Goal: Information Seeking & Learning: Learn about a topic

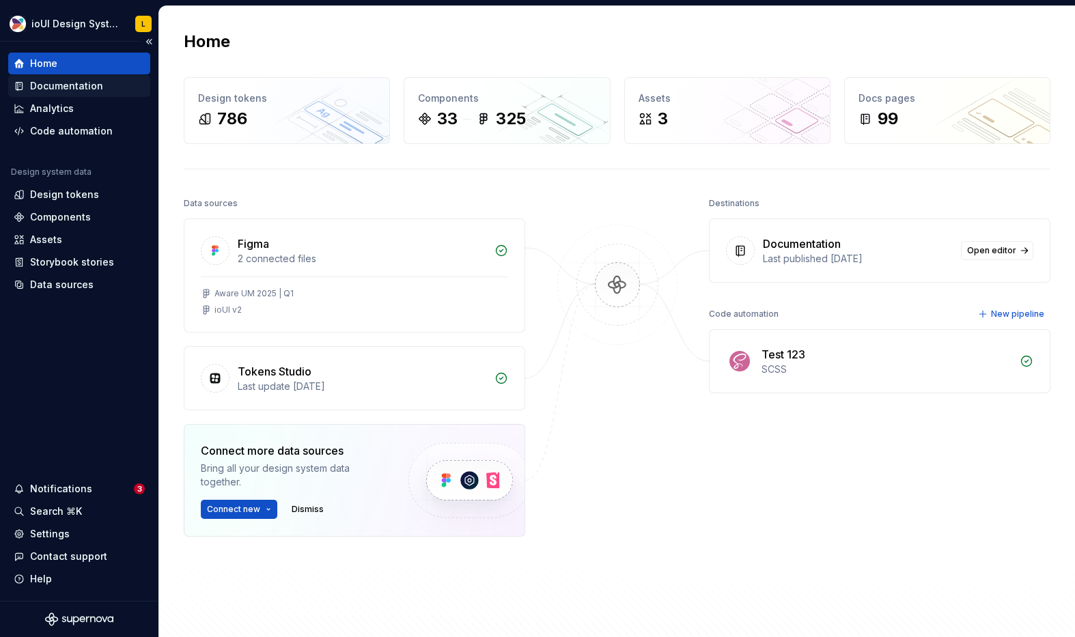
click at [83, 86] on div "Documentation" at bounding box center [66, 86] width 73 height 14
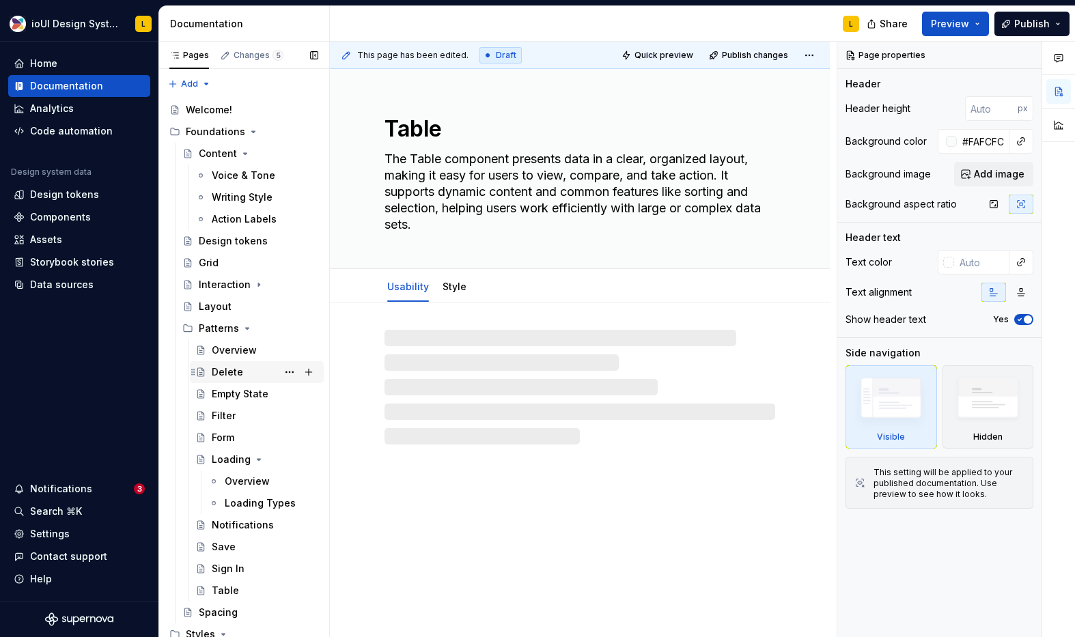
scroll to position [3, 0]
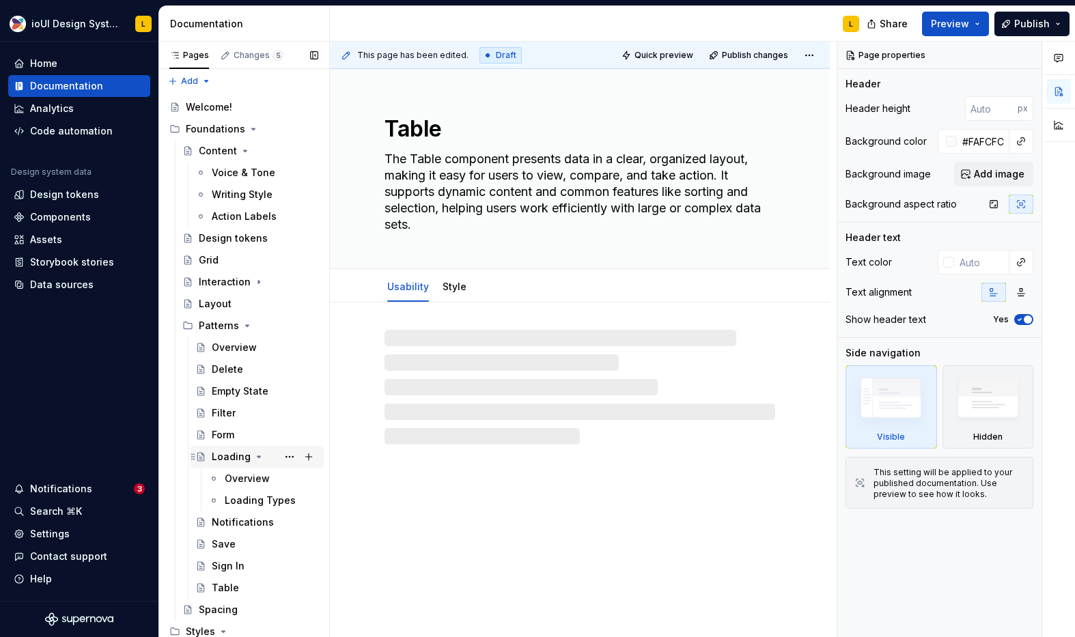
click at [219, 450] on div "Loading" at bounding box center [231, 457] width 39 height 14
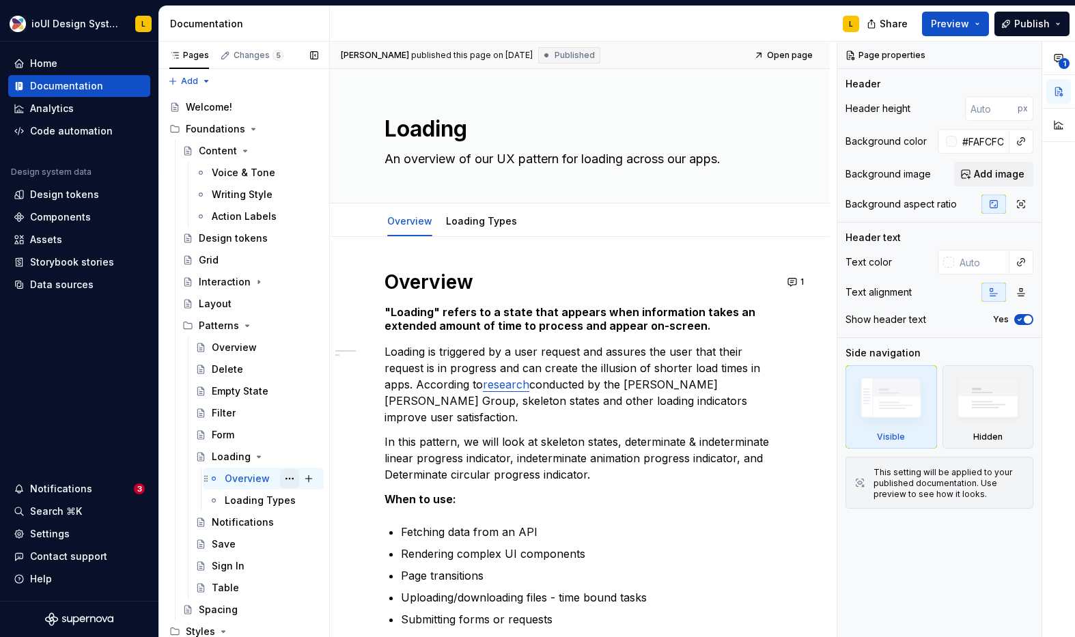
click at [291, 481] on button "Page tree" at bounding box center [289, 478] width 19 height 19
click at [771, 122] on html "ioUI Design System L Home Documentation Analytics Code automation Design system…" at bounding box center [537, 318] width 1075 height 637
click at [894, 22] on span "Share" at bounding box center [894, 24] width 28 height 14
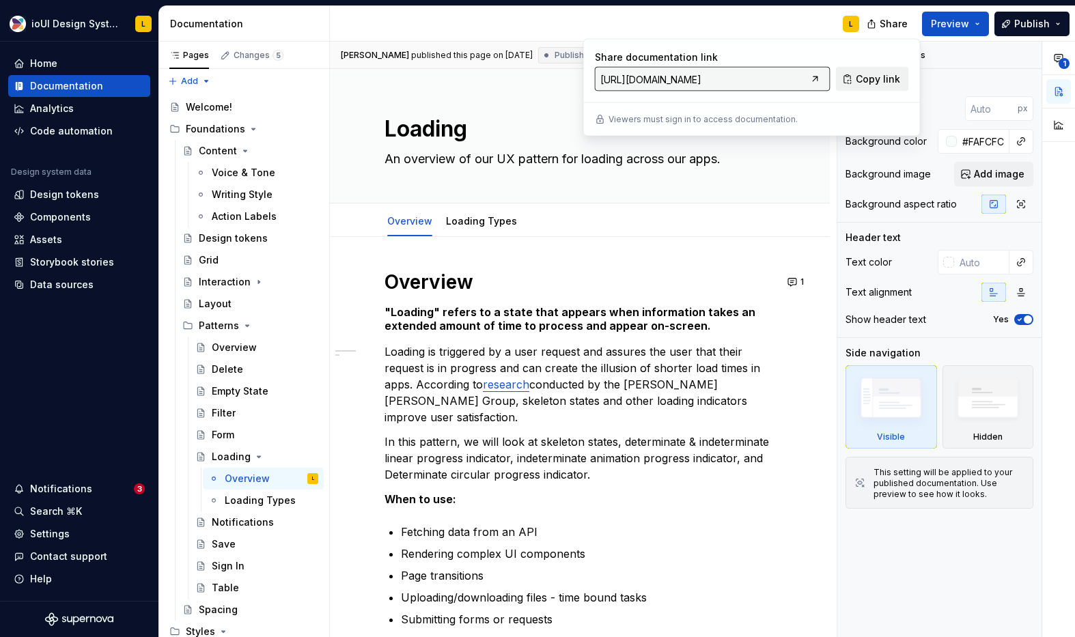
click at [870, 73] on span "Copy link" at bounding box center [878, 79] width 44 height 14
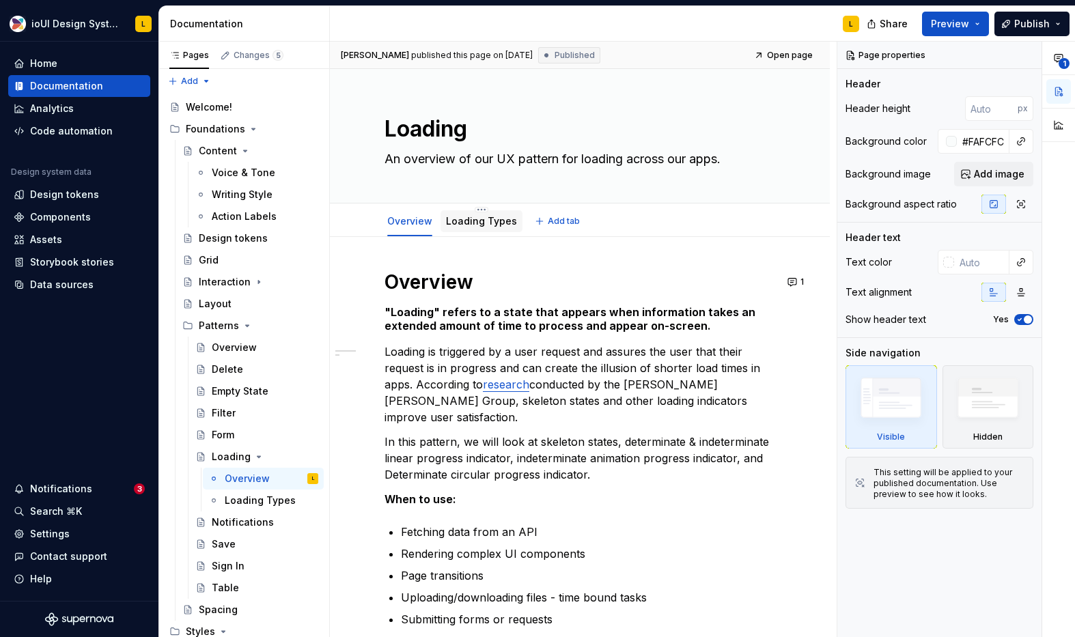
click at [494, 219] on link "Loading Types" at bounding box center [481, 221] width 71 height 12
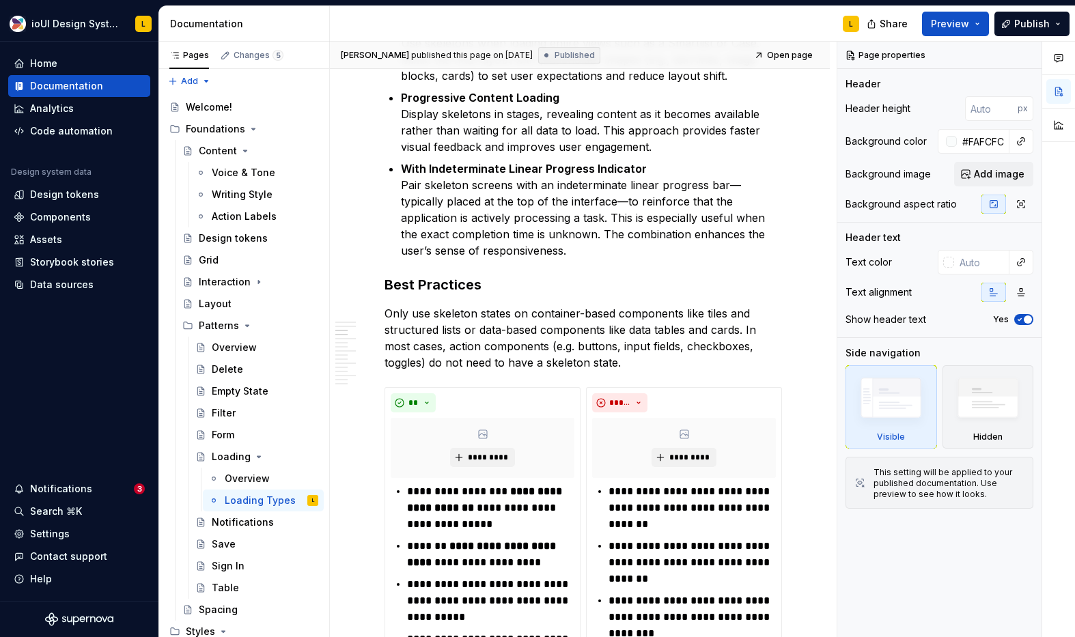
scroll to position [1345, 0]
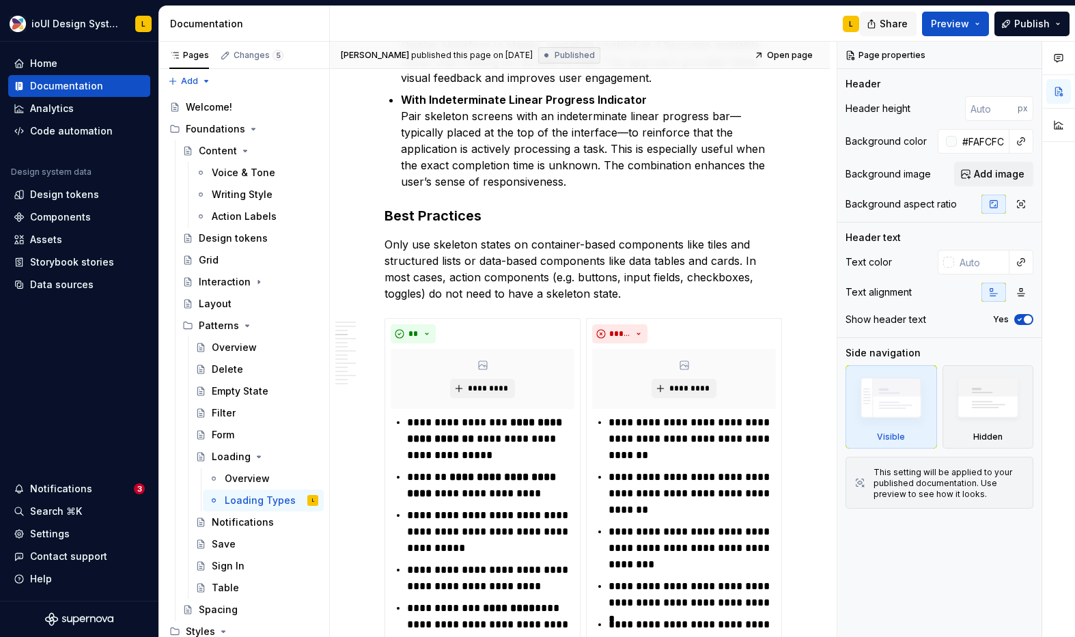
type textarea "*"
